Goal: Contribute content: Contribute content

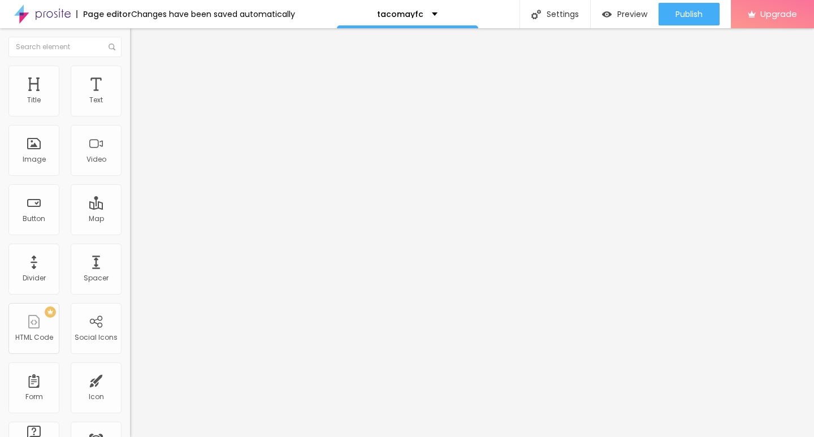
click at [130, 252] on img at bounding box center [133, 249] width 6 height 6
click at [130, 97] on span "Add image" at bounding box center [153, 93] width 46 height 10
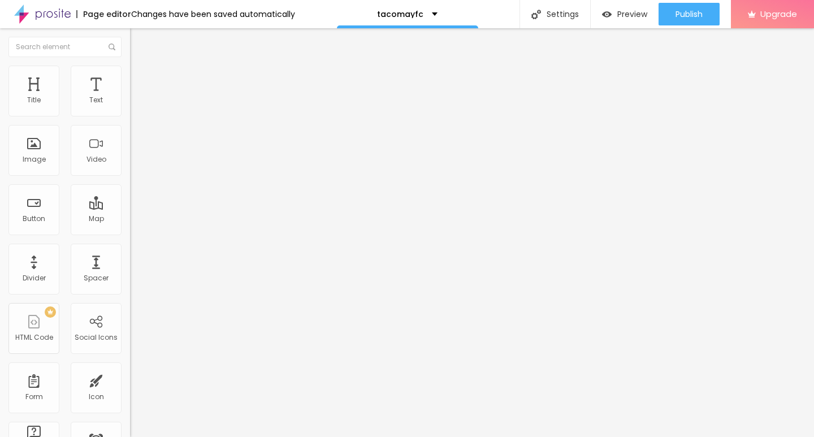
click at [191, 97] on span at bounding box center [194, 93] width 7 height 10
click at [130, 97] on span "Add image" at bounding box center [153, 93] width 46 height 10
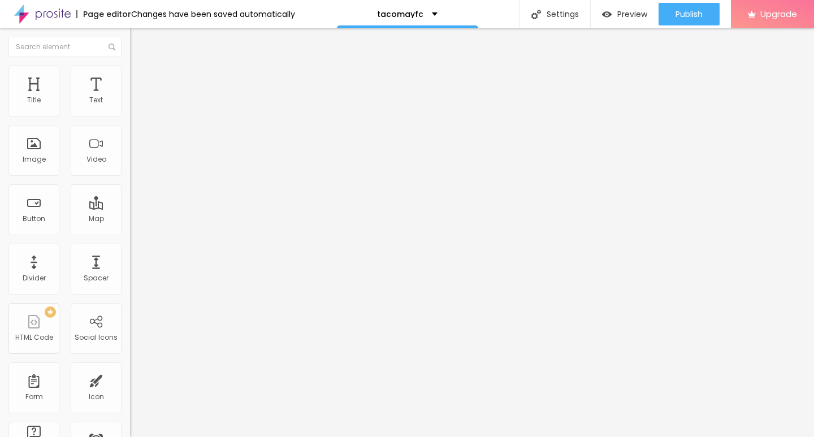
click at [140, 78] on span "Style" at bounding box center [148, 73] width 16 height 10
type input "10"
click at [130, 116] on input "range" at bounding box center [166, 111] width 73 height 9
type input "10"
click at [139, 44] on div "Edit Image" at bounding box center [168, 41] width 59 height 9
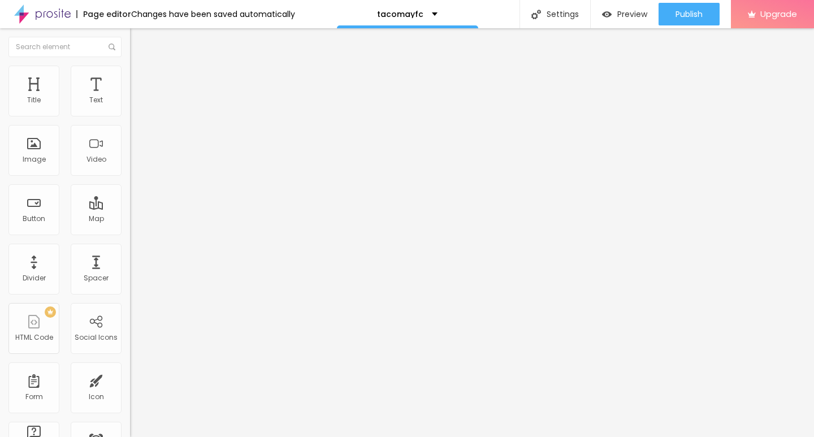
click at [139, 45] on div "Edit Text" at bounding box center [164, 41] width 51 height 9
click at [130, 175] on span "Default" at bounding box center [142, 173] width 24 height 10
click at [130, 185] on span "Small" at bounding box center [140, 180] width 20 height 10
click at [130, 106] on input "Click me" at bounding box center [198, 100] width 136 height 11
paste input "→ VIEW DOCUMENT HERE"
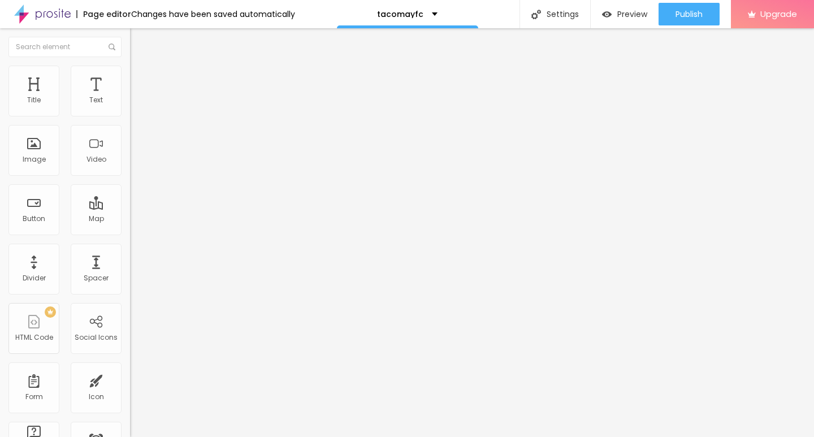
scroll to position [0, 10]
type input "Click me→ VIEW DOCUMENT HERE"
click at [130, 233] on input "https://" at bounding box center [198, 227] width 136 height 11
paste input "[DOMAIN_NAME]"
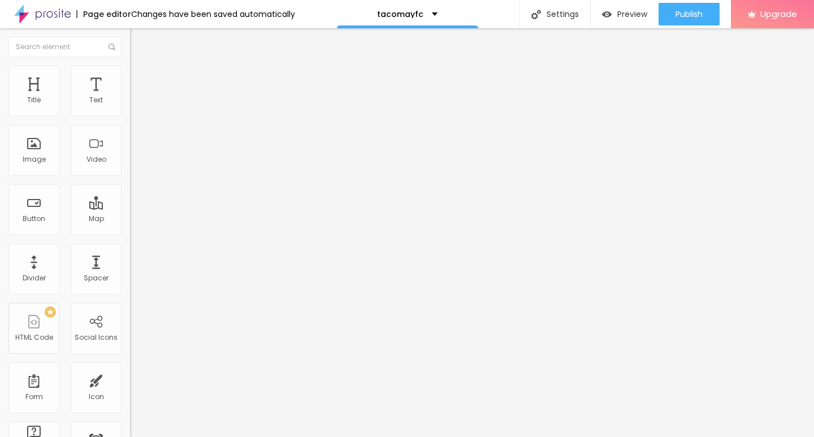
scroll to position [0, 2]
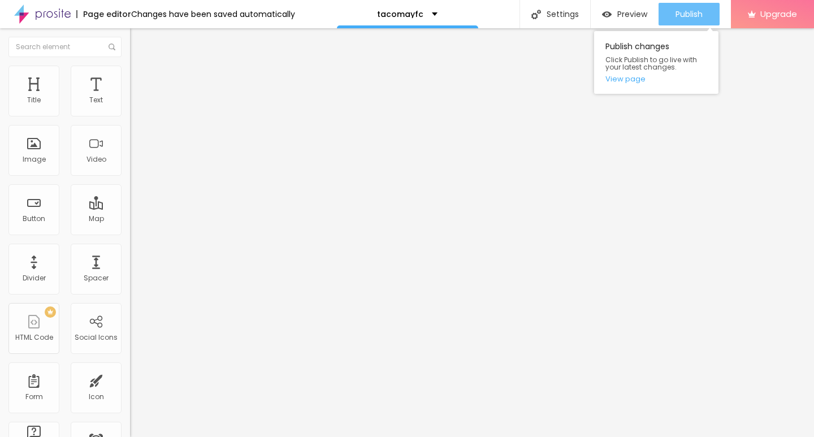
type input "[URL][DOMAIN_NAME]"
click at [691, 17] on span "Publish" at bounding box center [689, 14] width 27 height 9
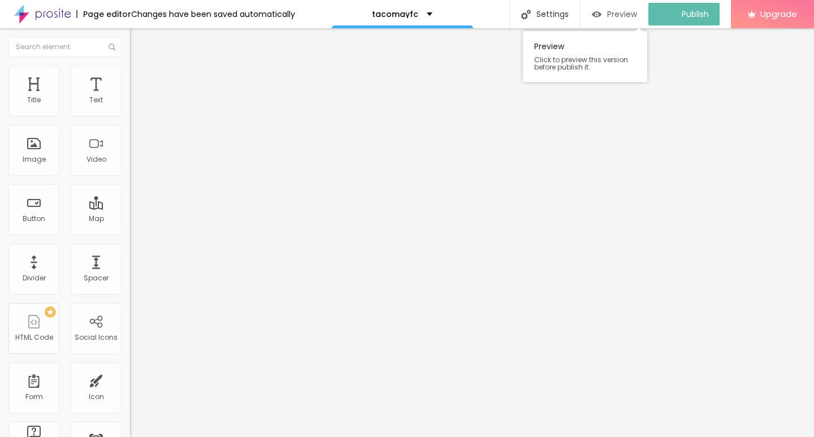
click at [617, 13] on span "Preview" at bounding box center [622, 14] width 30 height 9
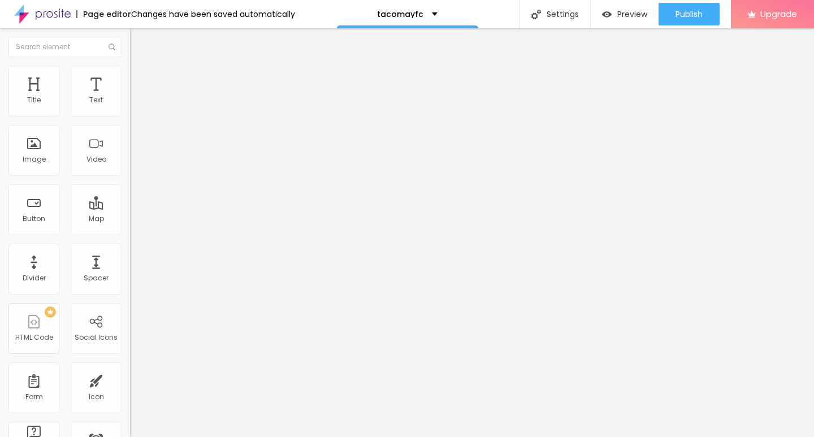
click at [130, 106] on input "Click me→ VIEW DOCUMENT HERE" at bounding box center [198, 100] width 136 height 11
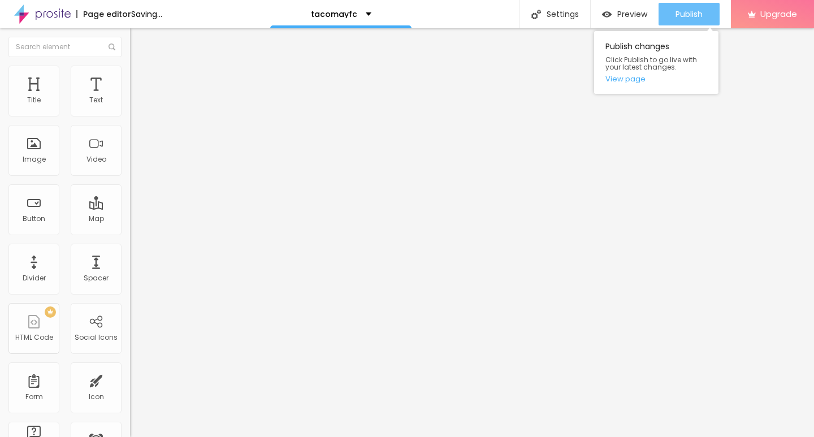
type input "→ VIEW DOCUMENT HERE"
click at [669, 15] on button "Publish" at bounding box center [689, 14] width 61 height 23
